Goal: Task Accomplishment & Management: Manage account settings

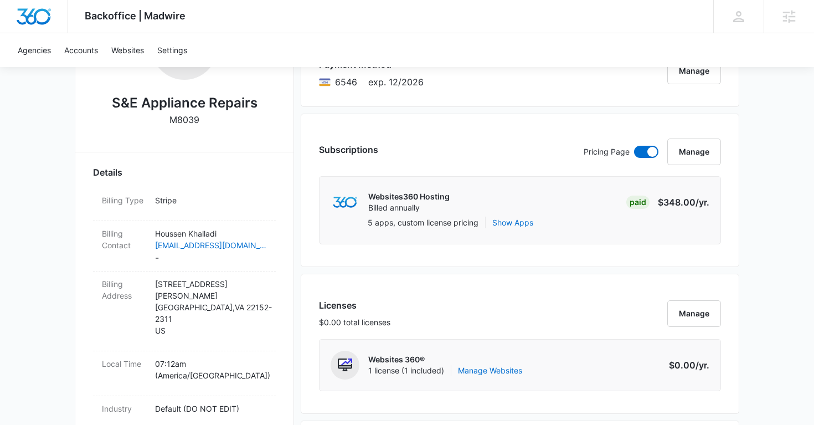
scroll to position [234, 0]
click at [245, 234] on p "Houssen Khalladi" at bounding box center [211, 233] width 112 height 12
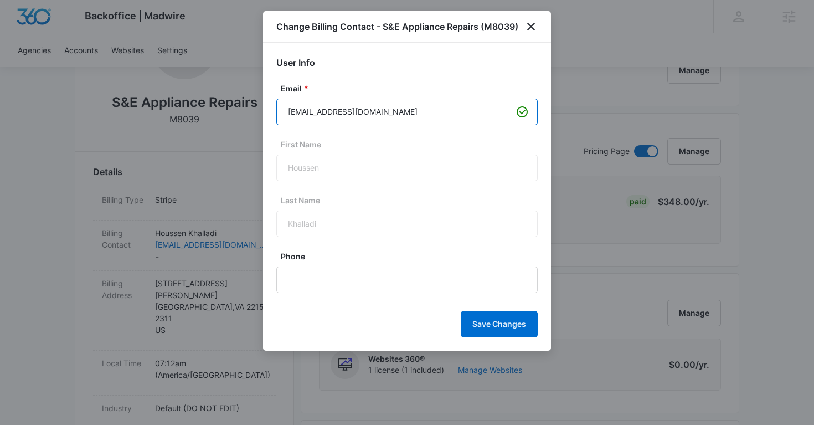
click at [341, 115] on input "[EMAIL_ADDRESS][DOMAIN_NAME]" at bounding box center [406, 112] width 261 height 27
paste input "[EMAIL_ADDRESS][DOMAIN_NAME]"
type input "[EMAIL_ADDRESS][DOMAIN_NAME]"
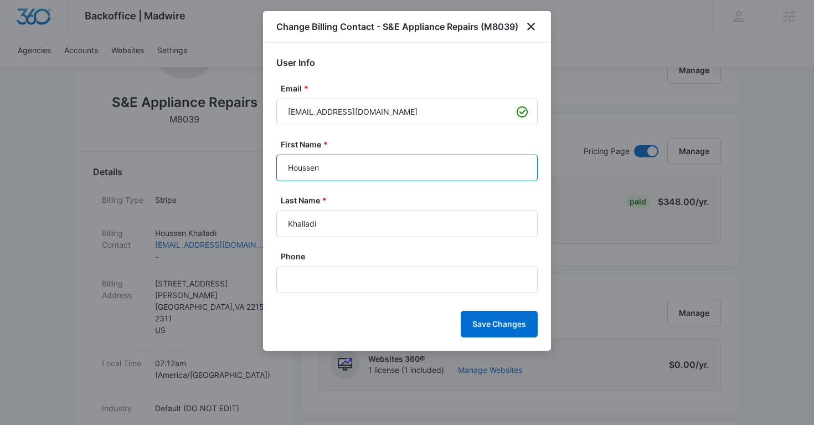
click at [297, 168] on input "Houssen" at bounding box center [406, 168] width 261 height 27
paste input "[PERSON_NAME]"
type input "[PERSON_NAME]"
click at [309, 227] on input "Khalladi" at bounding box center [406, 223] width 261 height 27
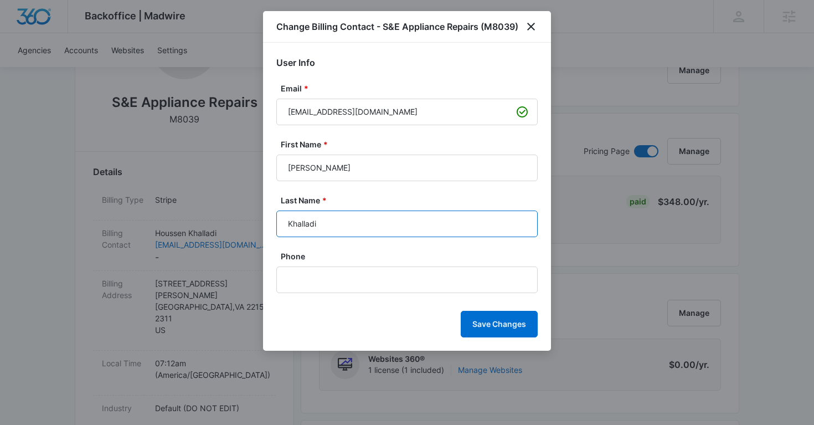
click at [309, 227] on input "Khalladi" at bounding box center [406, 223] width 261 height 27
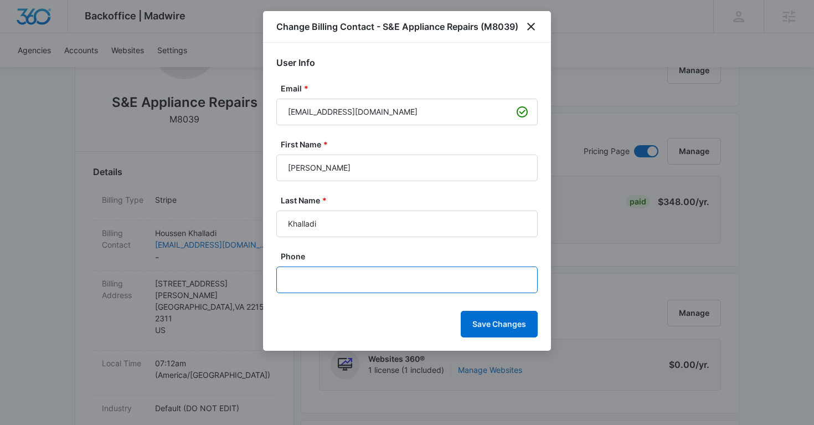
click at [318, 273] on input "Phone" at bounding box center [406, 279] width 261 height 27
click at [537, 25] on icon "close" at bounding box center [530, 26] width 13 height 13
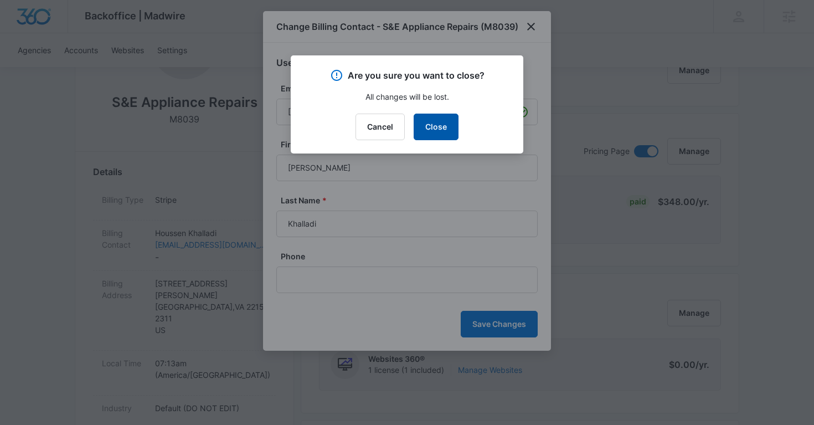
click at [431, 119] on button "Close" at bounding box center [436, 127] width 45 height 27
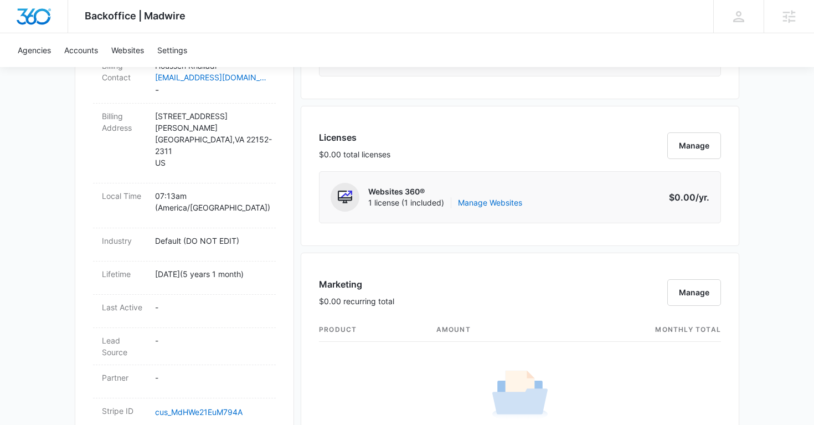
scroll to position [387, 0]
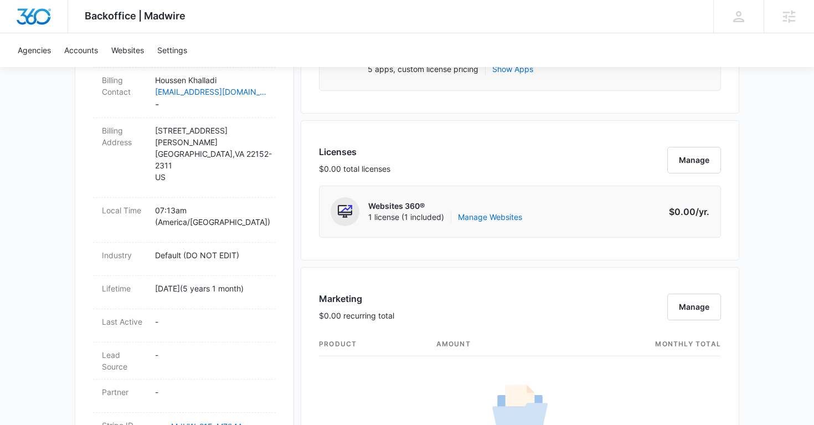
click at [482, 208] on p "Websites 360®" at bounding box center [445, 205] width 154 height 11
click at [476, 215] on link "Manage Websites" at bounding box center [490, 217] width 64 height 11
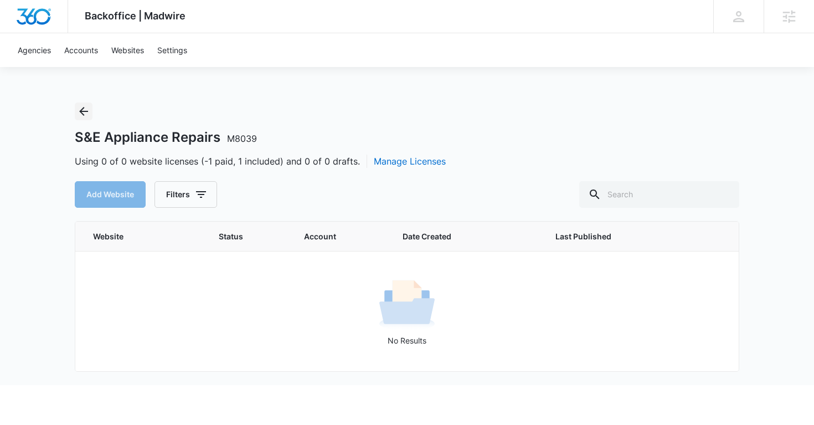
click at [88, 109] on icon "Back" at bounding box center [83, 111] width 13 height 13
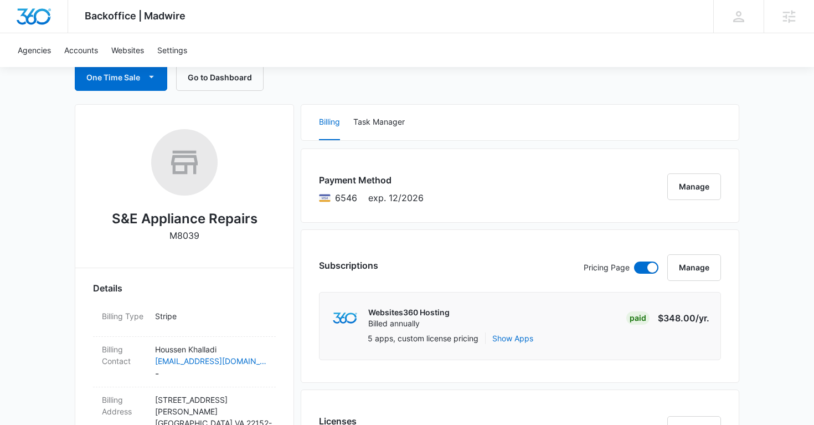
scroll to position [117, 0]
click at [244, 345] on p "Houssen Khalladi" at bounding box center [211, 350] width 112 height 12
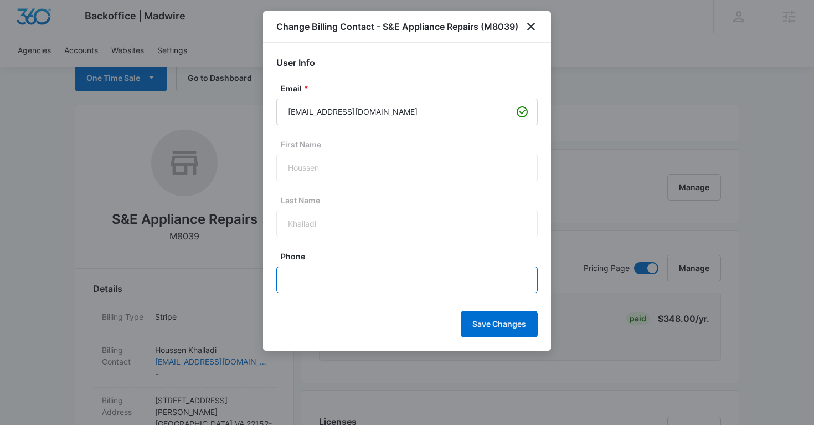
click at [324, 280] on input "Phone" at bounding box center [406, 279] width 261 height 27
paste input "[PHONE_NUMBER]"
type input "[PHONE_NUMBER]"
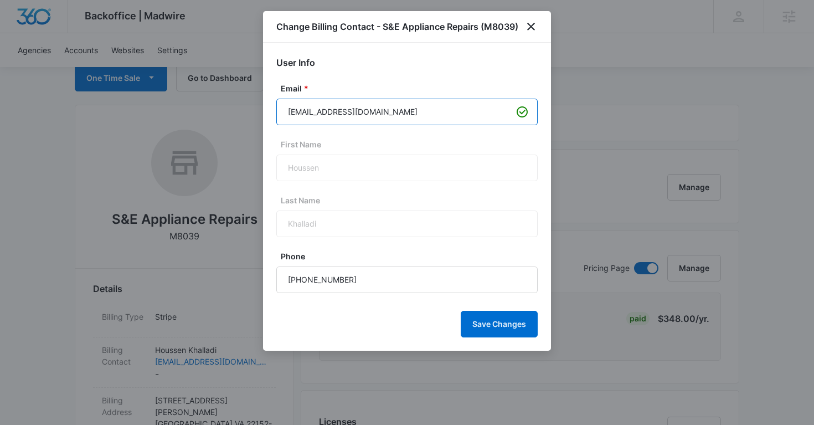
click at [330, 109] on input "[EMAIL_ADDRESS][DOMAIN_NAME]" at bounding box center [406, 112] width 261 height 27
paste input "sanderepairs@g"
type input "[EMAIL_ADDRESS][DOMAIN_NAME]"
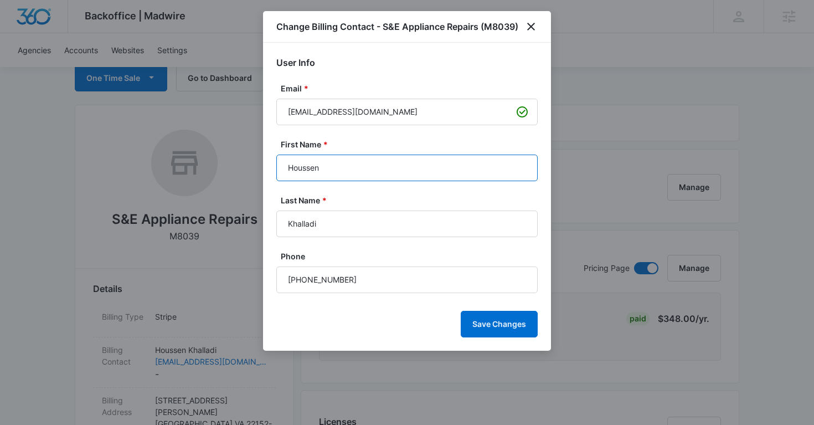
click at [312, 169] on input "Houssen" at bounding box center [406, 168] width 261 height 27
type input "[PERSON_NAME]"
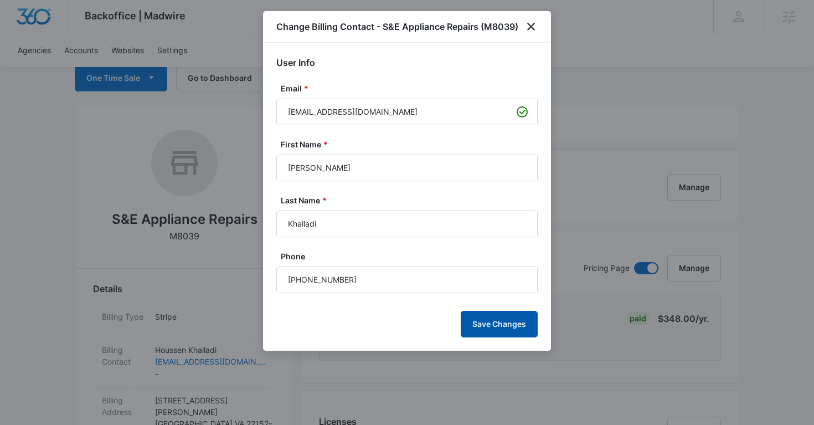
click at [495, 330] on button "Save Changes" at bounding box center [499, 324] width 77 height 27
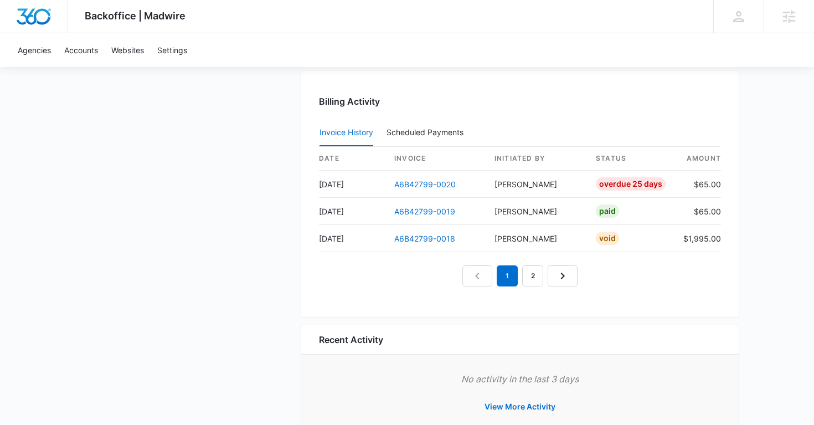
scroll to position [1130, 0]
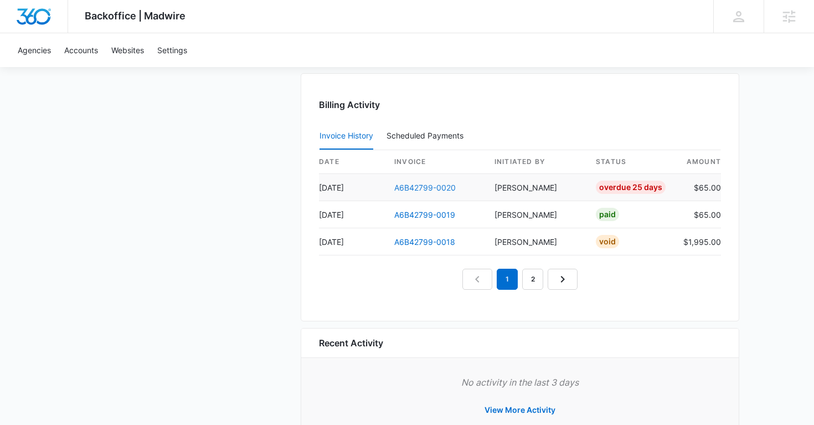
click at [423, 188] on link "A6B42799-0020" at bounding box center [424, 187] width 61 height 9
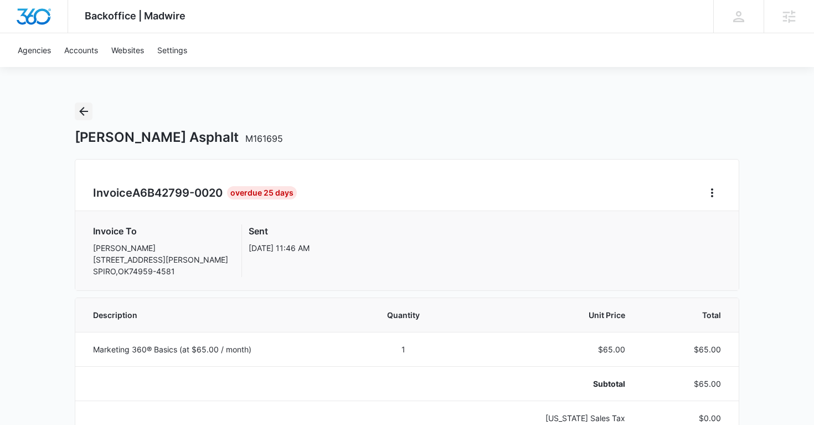
click at [83, 108] on icon "Back" at bounding box center [83, 111] width 9 height 9
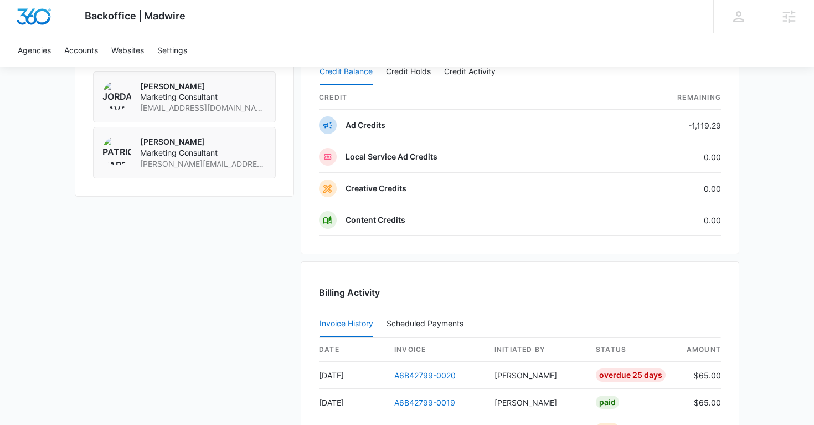
scroll to position [995, 0]
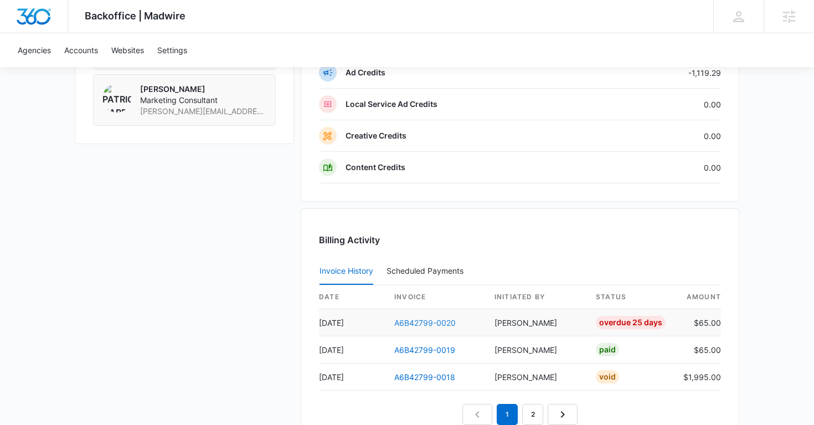
click at [415, 321] on link "A6B42799-0020" at bounding box center [424, 322] width 61 height 9
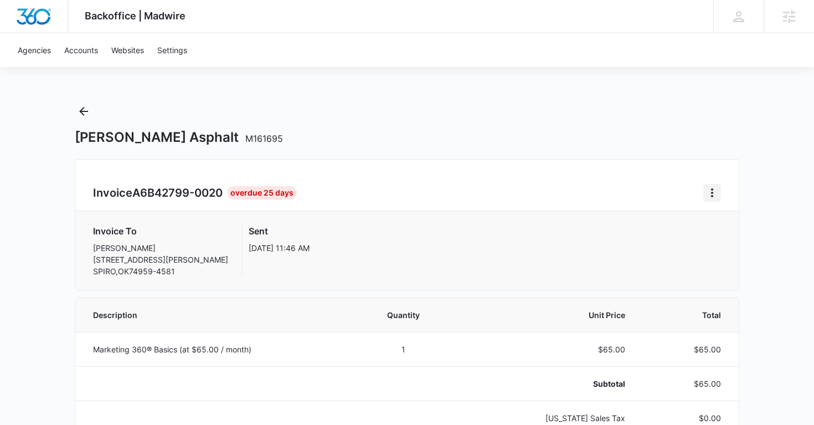
click at [713, 189] on icon "Home" at bounding box center [712, 192] width 13 height 13
click at [739, 225] on link "Download Invoice" at bounding box center [749, 223] width 64 height 9
click at [86, 106] on icon "Back" at bounding box center [83, 111] width 13 height 13
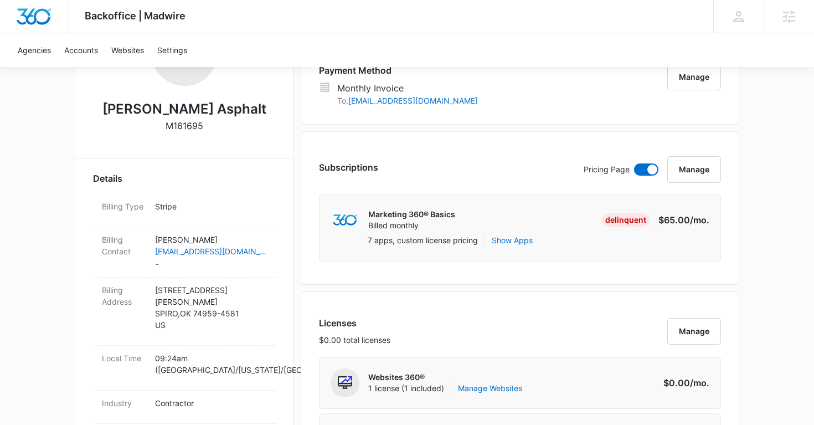
scroll to position [231, 0]
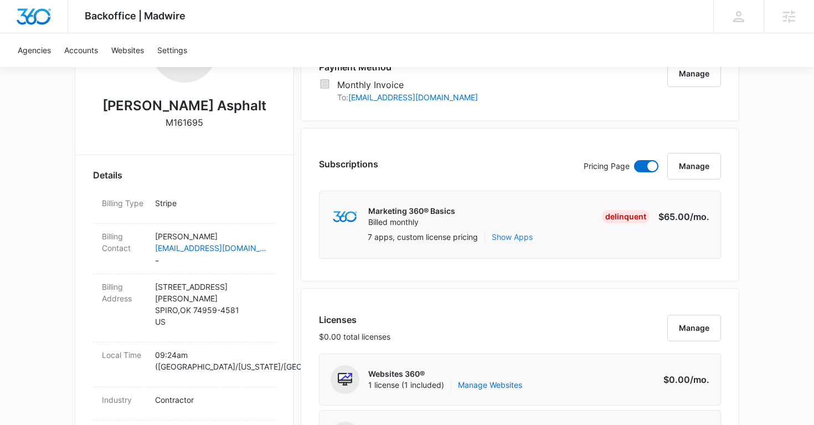
click at [510, 234] on button "Show Apps" at bounding box center [512, 237] width 41 height 12
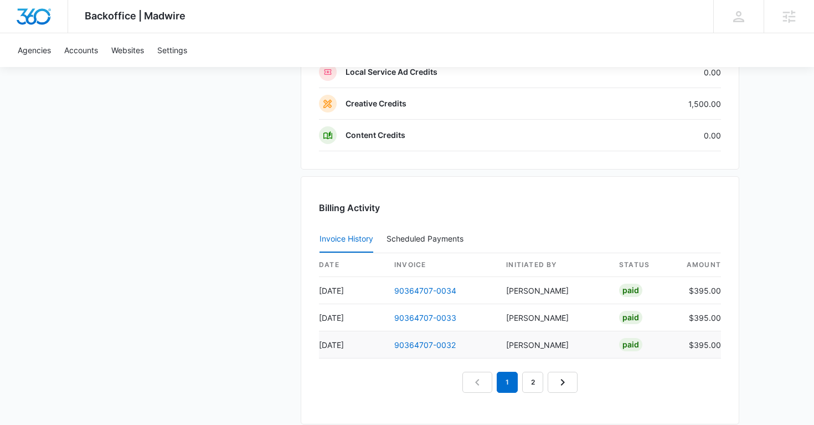
scroll to position [1017, 0]
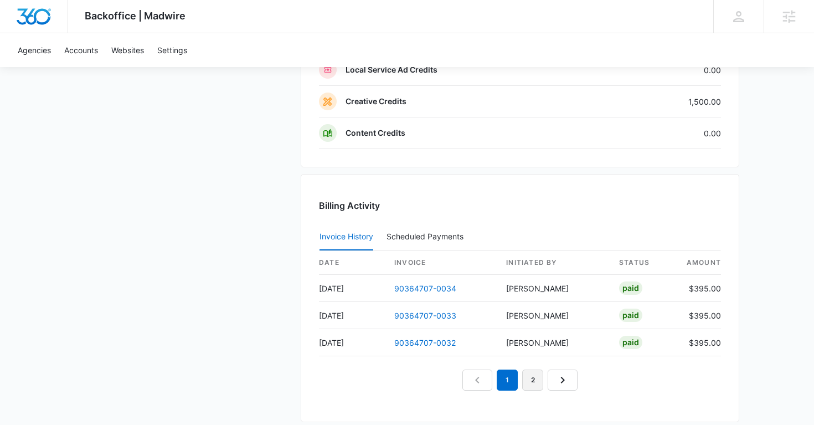
click at [537, 374] on link "2" at bounding box center [532, 379] width 21 height 21
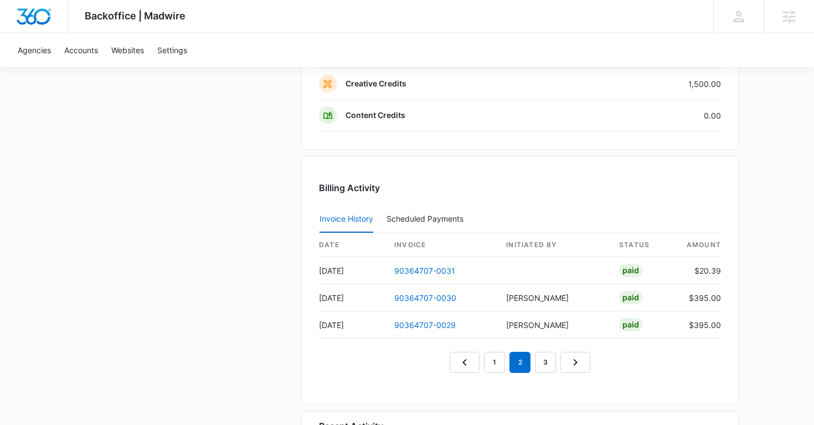
scroll to position [1039, 0]
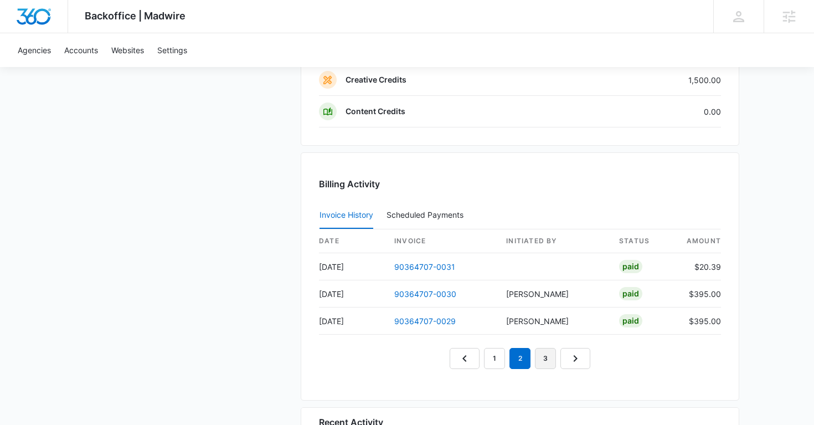
click at [541, 355] on link "3" at bounding box center [545, 358] width 21 height 21
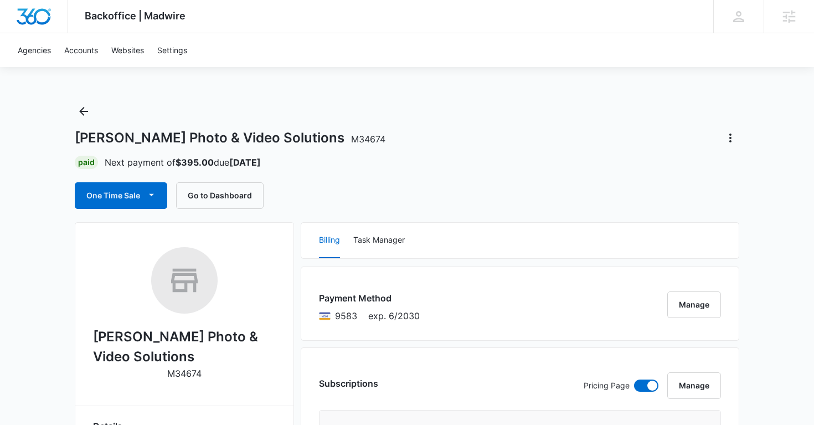
scroll to position [149, 0]
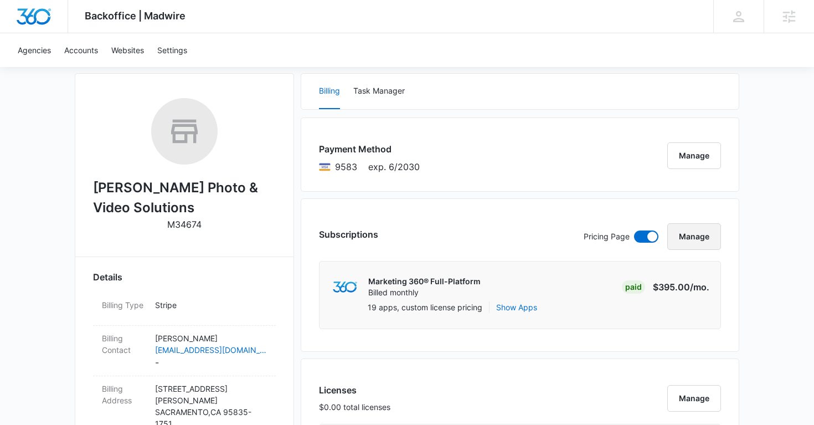
click at [704, 245] on button "Manage" at bounding box center [694, 236] width 54 height 27
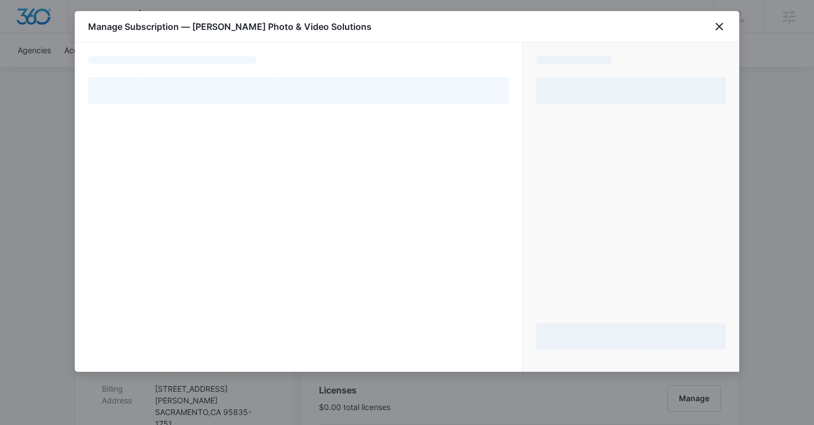
select select "pm_1RWH1yA4n8RTgNjUmT4bVCze"
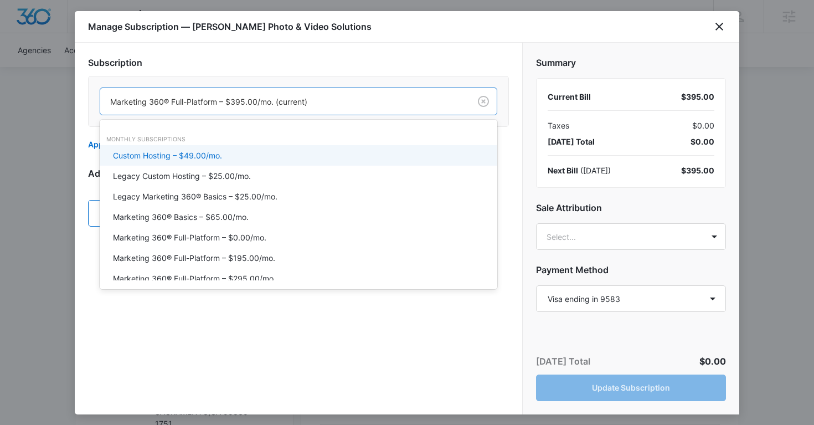
click at [248, 107] on div at bounding box center [283, 102] width 346 height 14
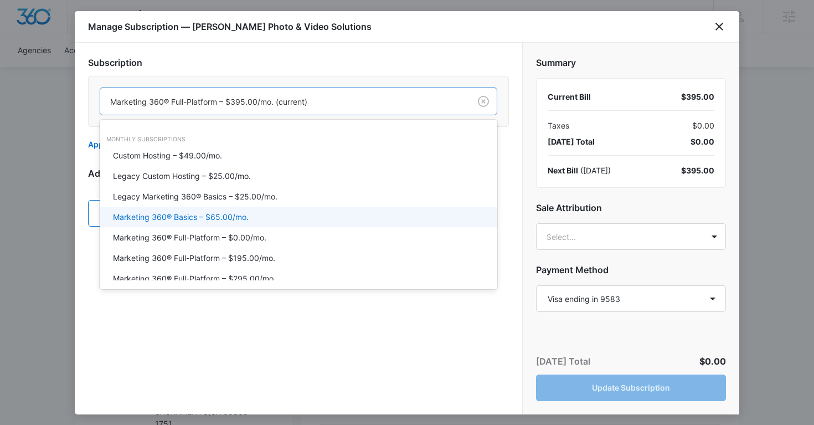
click at [219, 217] on p "Marketing 360® Basics – $65.00/mo." at bounding box center [181, 217] width 136 height 12
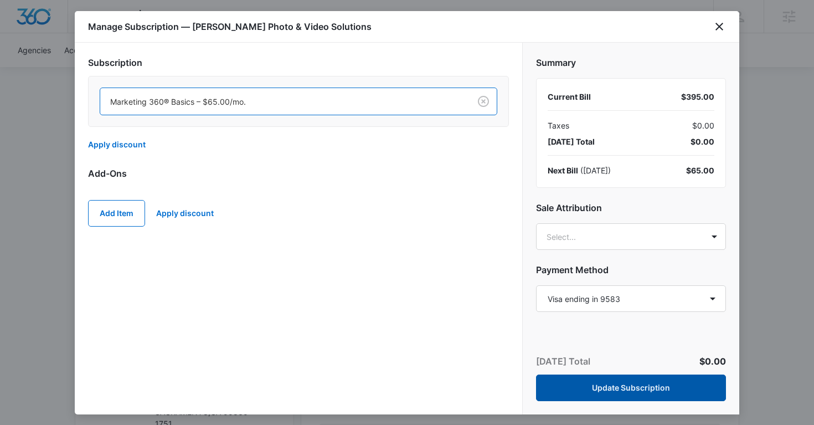
click at [599, 388] on button "Update Subscription" at bounding box center [631, 387] width 190 height 27
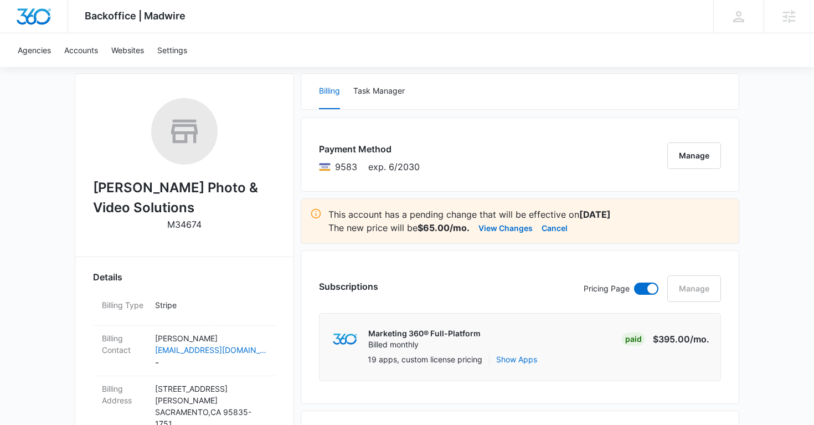
scroll to position [0, 0]
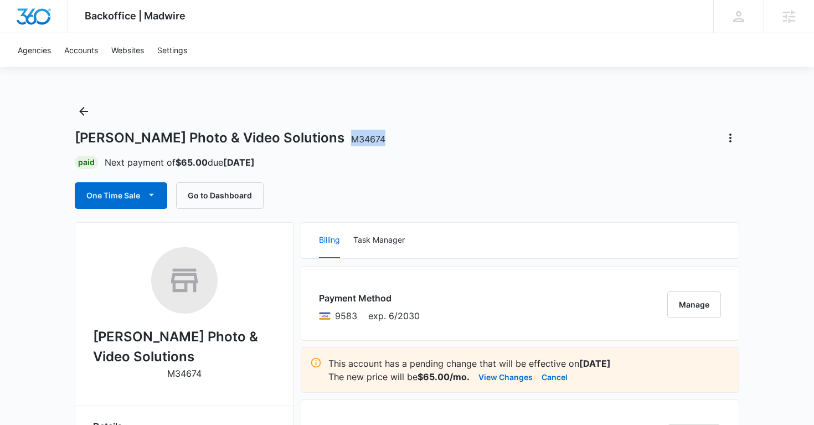
copy span "M34674"
drag, startPoint x: 320, startPoint y: 142, endPoint x: 277, endPoint y: 141, distance: 42.6
click at [277, 141] on div "Zarate Photo & Video Solutions M34674" at bounding box center [407, 138] width 665 height 18
